Goal: Information Seeking & Learning: Compare options

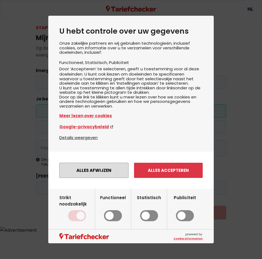
click at [85, 178] on button "Alles afwijzen" at bounding box center [93, 170] width 69 height 15
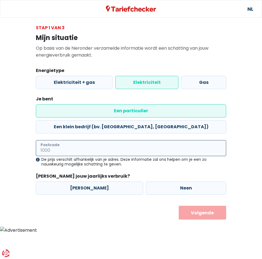
click at [75, 140] on input "Postcode" at bounding box center [131, 148] width 190 height 16
type input "1090"
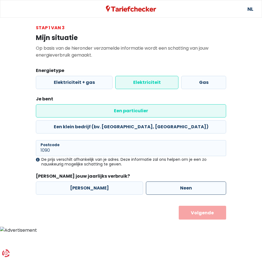
click at [146, 181] on label "Neen" at bounding box center [186, 187] width 80 height 13
click at [146, 181] on input "Neen" at bounding box center [186, 187] width 80 height 13
radio input "true"
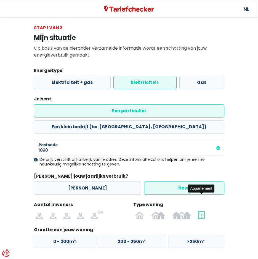
click at [196, 210] on label at bounding box center [202, 214] width 14 height 9
click at [196, 210] on input "radio" at bounding box center [202, 214] width 14 height 9
radio input "true"
click at [48, 235] on label "0 - 50m²" at bounding box center [64, 241] width 61 height 13
click at [48, 235] on input "0 - 50m²" at bounding box center [64, 241] width 61 height 13
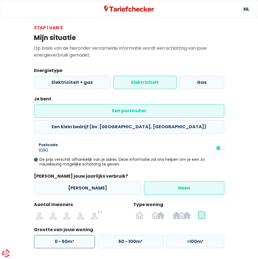
radio input "true"
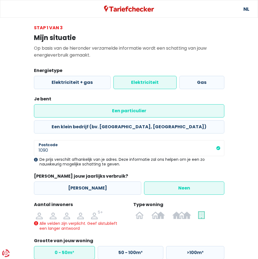
scroll to position [23, 0]
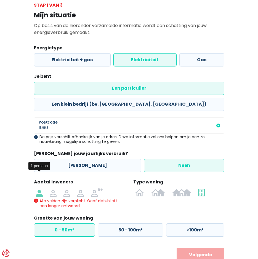
click at [37, 188] on img at bounding box center [39, 192] width 7 height 9
click at [37, 188] on input "radio" at bounding box center [40, 192] width 14 height 9
radio input "true"
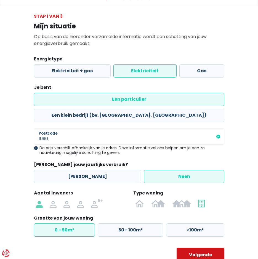
click at [215, 247] on button "Volgende" at bounding box center [200, 254] width 48 height 14
select select
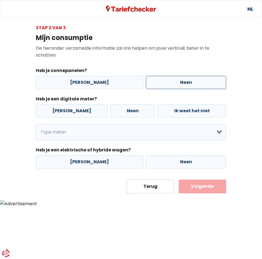
click at [146, 86] on label "Neen" at bounding box center [186, 82] width 80 height 13
click at [146, 86] on input "Neen" at bounding box center [186, 82] width 80 height 13
radio input "true"
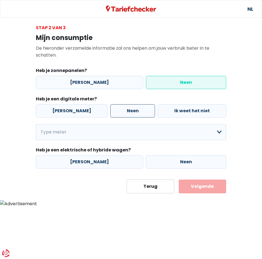
click at [127, 109] on label "Neen" at bounding box center [132, 110] width 45 height 13
click at [127, 109] on input "Neen" at bounding box center [132, 110] width 45 height 13
radio input "true"
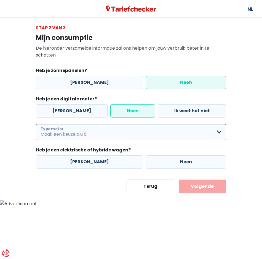
click at [122, 130] on select "Enkelvoudig Tweevoudig Enkelvoudig + uitsluitend nachttarief Tweevoudig + uitsl…" at bounding box center [131, 132] width 190 height 16
select select "day_night_bi_hourly"
click at [36, 124] on select "Enkelvoudig Tweevoudig Enkelvoudig + uitsluitend nachttarief Tweevoudig + uitsl…" at bounding box center [131, 132] width 190 height 16
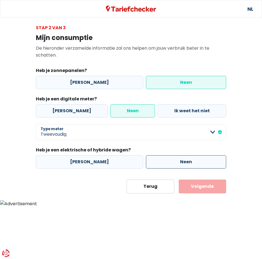
click at [146, 158] on label "Neen" at bounding box center [186, 161] width 80 height 13
click at [146, 158] on input "Neen" at bounding box center [186, 161] width 80 height 13
radio input "true"
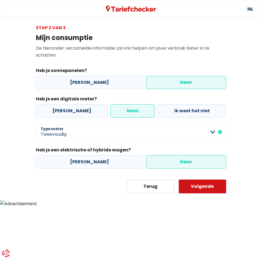
click at [198, 189] on button "Volgende" at bounding box center [203, 186] width 48 height 14
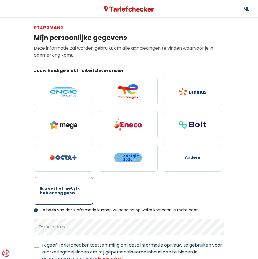
click at [78, 194] on span "Ik weet het niet / Ik heb er nog geen" at bounding box center [63, 190] width 47 height 9
click at [78, 194] on input "Ik weet het niet / Ik heb er nog geen" at bounding box center [63, 191] width 59 height 28
radio input "true"
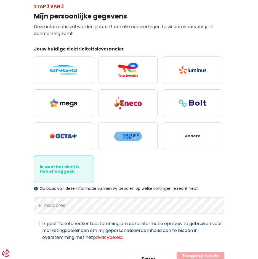
scroll to position [42, 0]
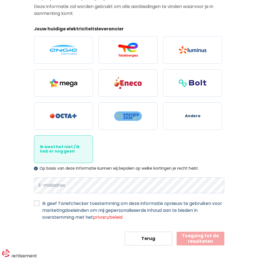
click at [58, 201] on label "Ik geef Tariefchecker toestemming om deze informatie opnieuw te gebruiken voor …" at bounding box center [133, 210] width 182 height 21
click at [39, 201] on input "Ik geef Tariefchecker toestemming om deze informatie opnieuw te gebruiken voor …" at bounding box center [37, 203] width 6 height 6
checkbox input "true"
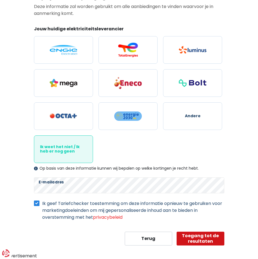
click at [203, 237] on button "Toegang tot de resultaten" at bounding box center [200, 238] width 48 height 14
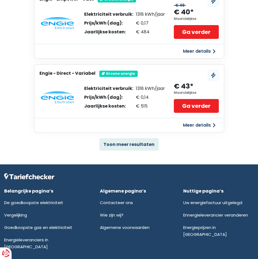
scroll to position [332, 0]
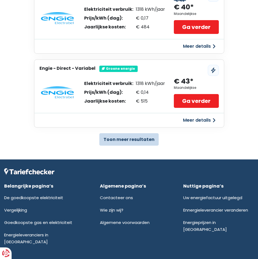
click at [128, 142] on button "Toon meer resultaten" at bounding box center [128, 139] width 59 height 12
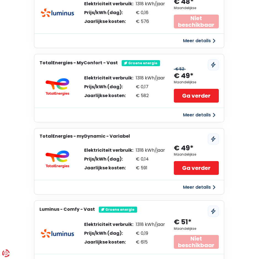
scroll to position [982, 0]
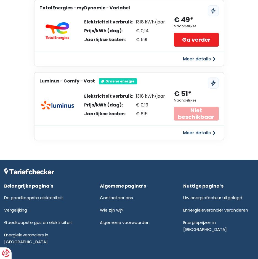
drag, startPoint x: 34, startPoint y: 82, endPoint x: 214, endPoint y: 122, distance: 184.5
copy div "Loremipsumd sitam Consect Adip elits Doeiusmo tempor Inci utlabo Etdol mag aliq…"
